Goal: Information Seeking & Learning: Learn about a topic

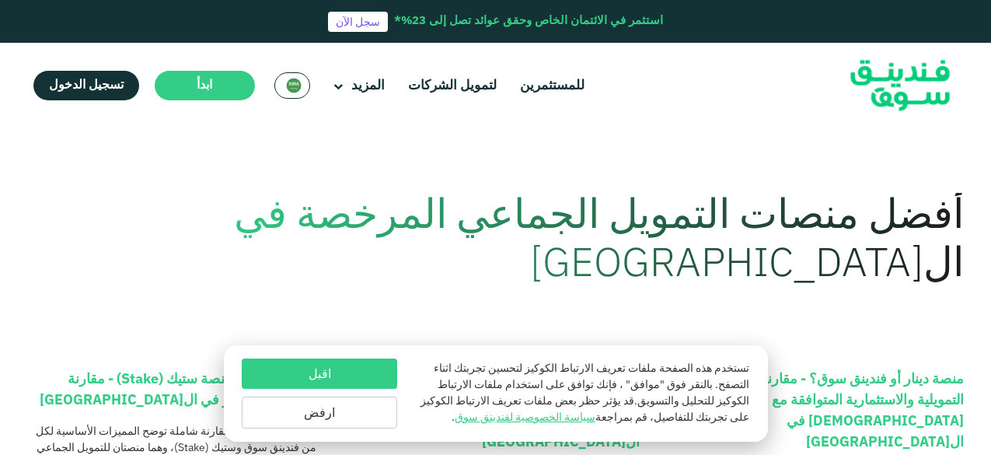
click at [329, 375] on button "اقبل" at bounding box center [319, 373] width 155 height 30
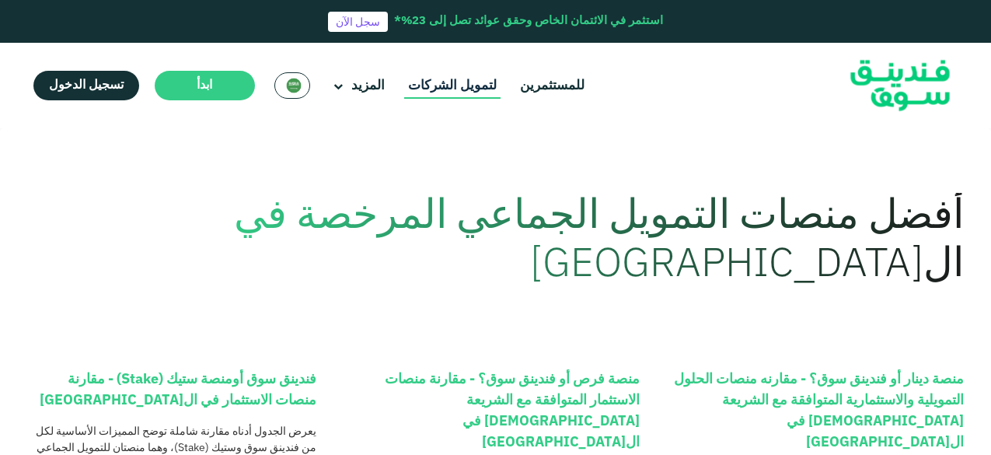
click at [452, 87] on link "لتمويل الشركات" at bounding box center [452, 86] width 96 height 26
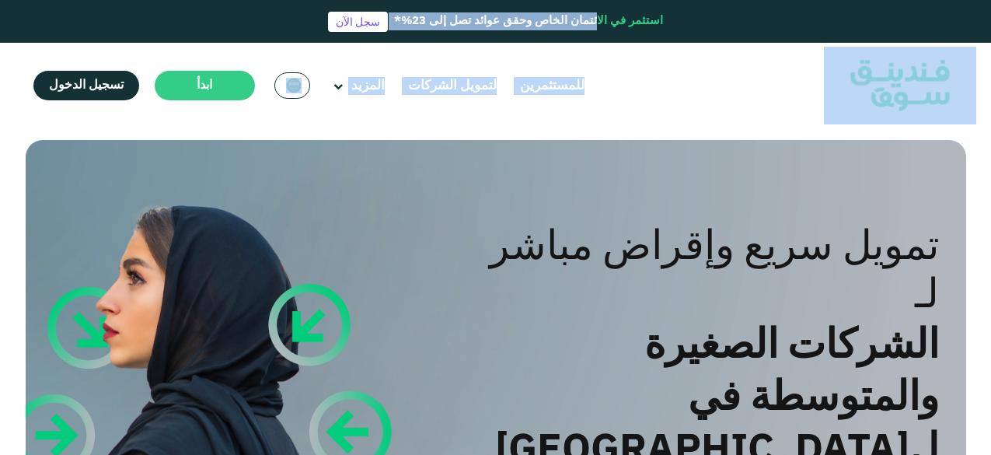
drag, startPoint x: 989, startPoint y: 33, endPoint x: 993, endPoint y: 85, distance: 53.1
click at [990, 85] on html "استثمر في الائتمان الخاص وحقق عوائد تصل إلى 23%* سجل الآن للمستثمرين لتمويل الش…" at bounding box center [495, 227] width 991 height 455
click at [978, 114] on header "استثمر في الائتمان الخاص وحقق عوائد تصل إلى 23%* سجل الآن للمستثمرين لتمويل الش…" at bounding box center [495, 64] width 991 height 128
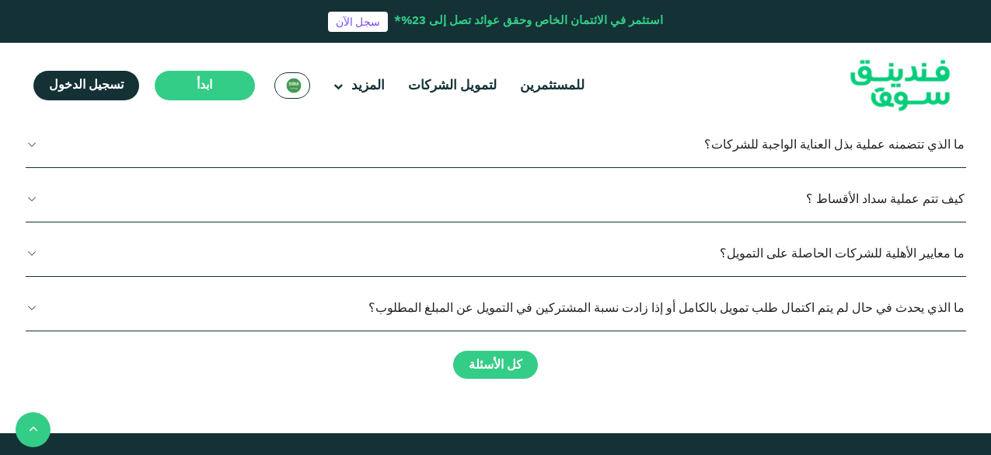
scroll to position [1606, 0]
